Goal: Information Seeking & Learning: Learn about a topic

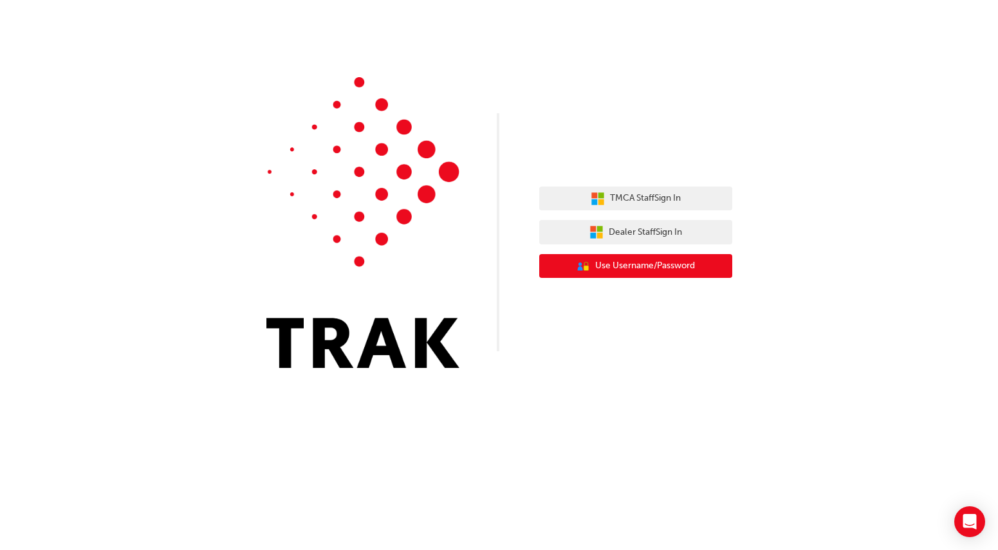
click at [631, 264] on span "Use Username/Password" at bounding box center [645, 266] width 100 height 15
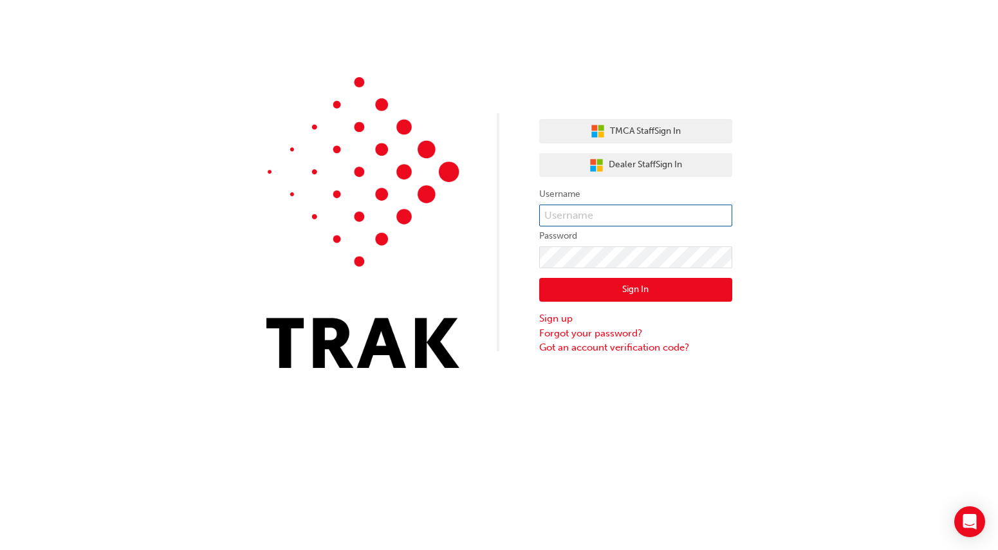
type input "k13891"
click at [644, 289] on button "Sign In" at bounding box center [635, 290] width 193 height 24
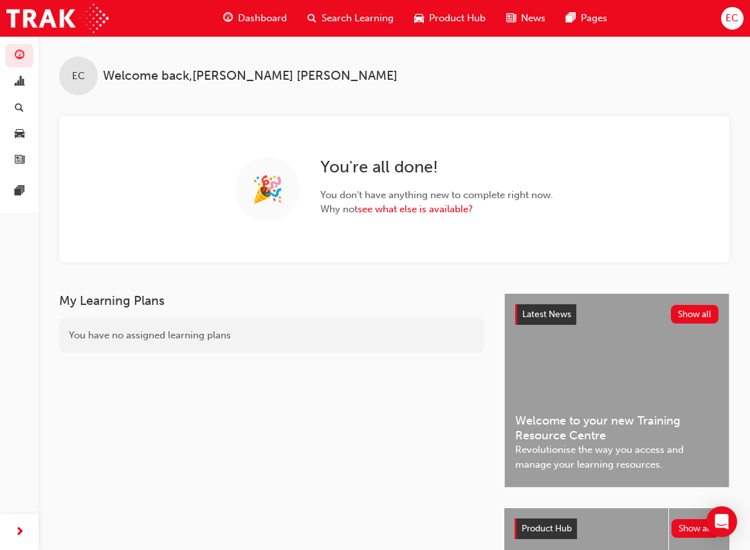
click at [347, 17] on span "Search Learning" at bounding box center [358, 18] width 72 height 15
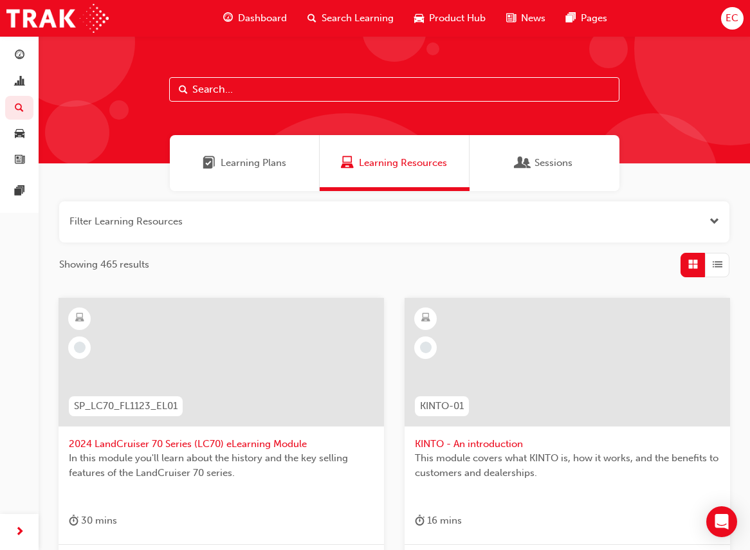
click at [252, 89] on input "text" at bounding box center [394, 89] width 450 height 24
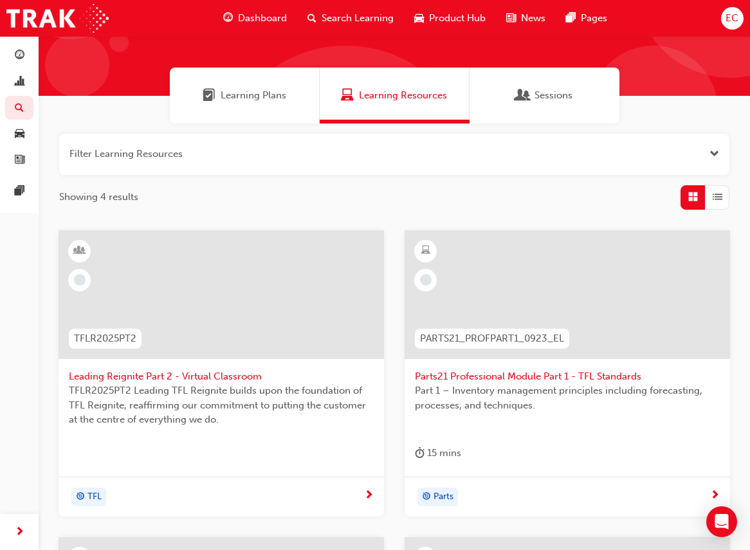
scroll to position [73, 0]
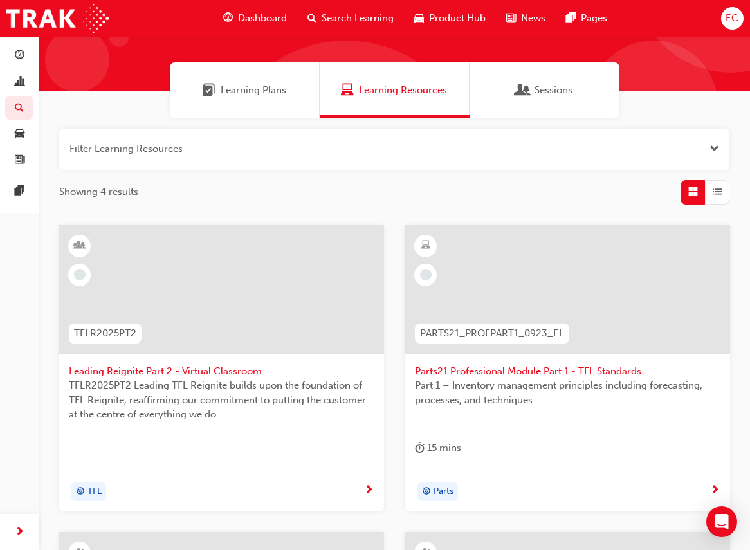
type input "TFL"
click at [125, 372] on span "Leading Reignite Part 2 - Virtual Classroom" at bounding box center [221, 371] width 305 height 15
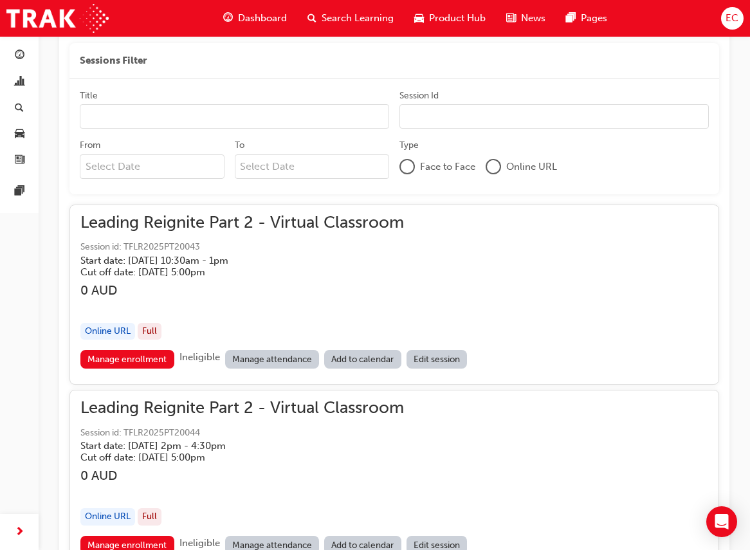
scroll to position [850, 0]
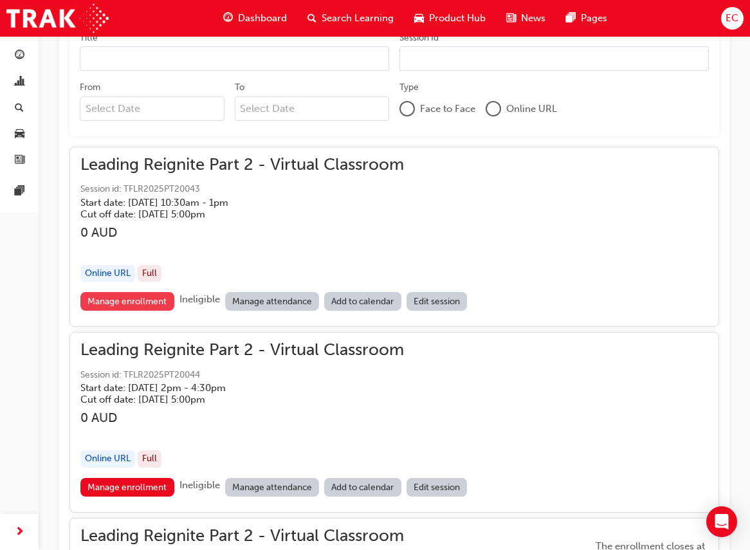
click at [117, 302] on link "Manage enrollment" at bounding box center [127, 301] width 94 height 19
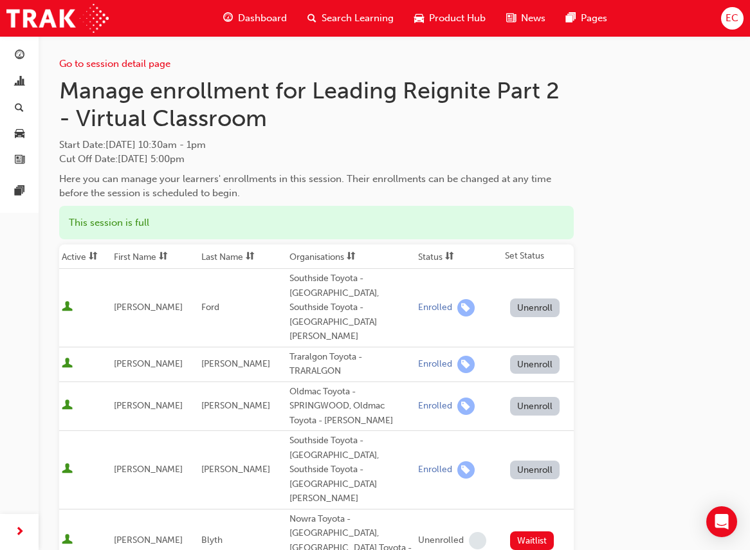
click at [136, 255] on th "First Name" at bounding box center [154, 256] width 87 height 24
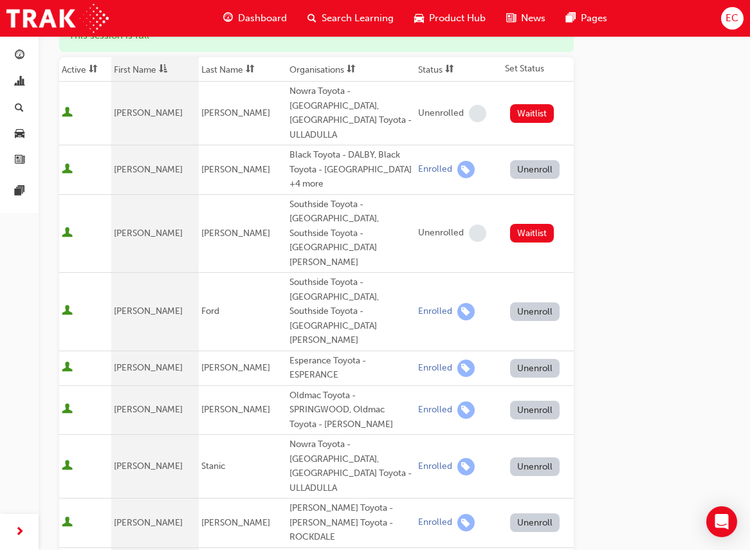
scroll to position [190, 0]
